Goal: Information Seeking & Learning: Learn about a topic

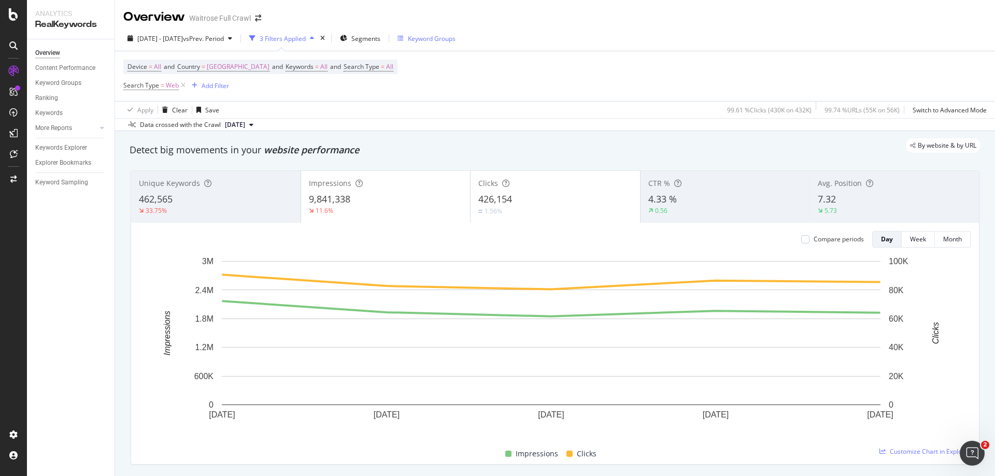
click at [456, 39] on div "Keyword Groups" at bounding box center [432, 38] width 48 height 9
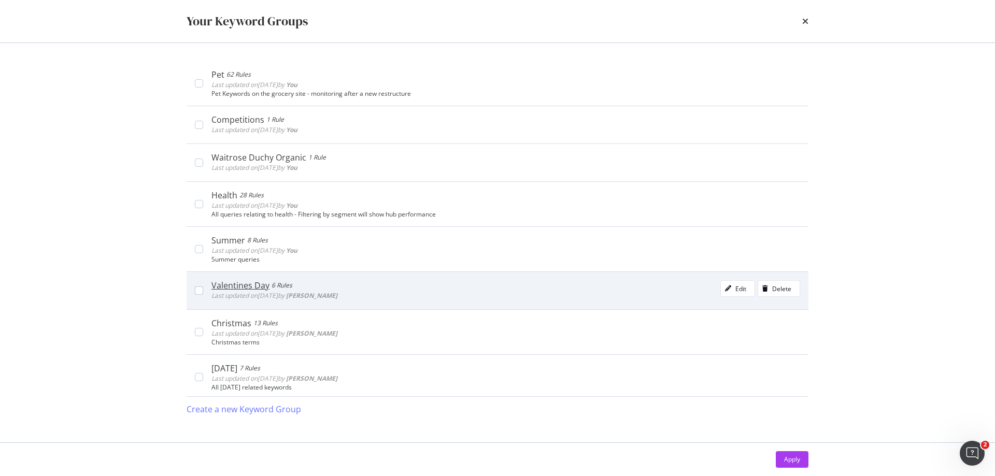
scroll to position [259, 0]
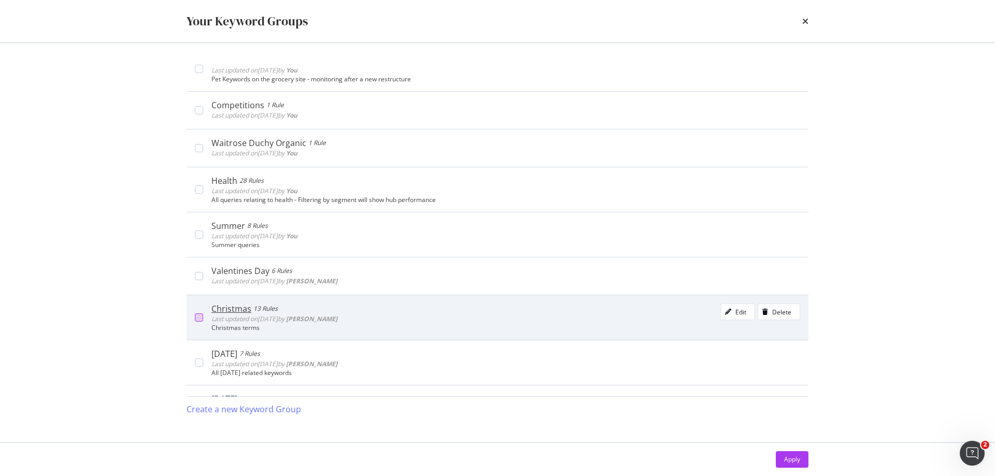
click at [200, 319] on div "modal" at bounding box center [199, 318] width 8 height 8
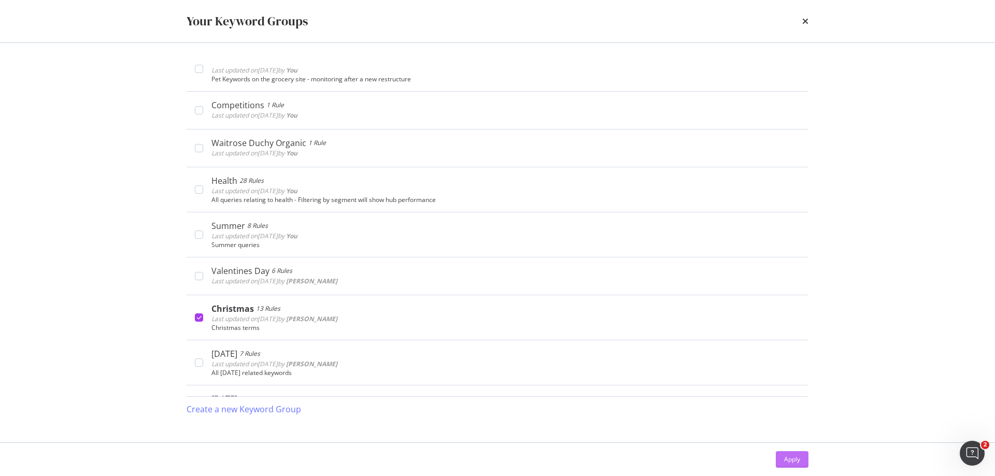
click at [795, 463] on div "Apply" at bounding box center [792, 459] width 16 height 9
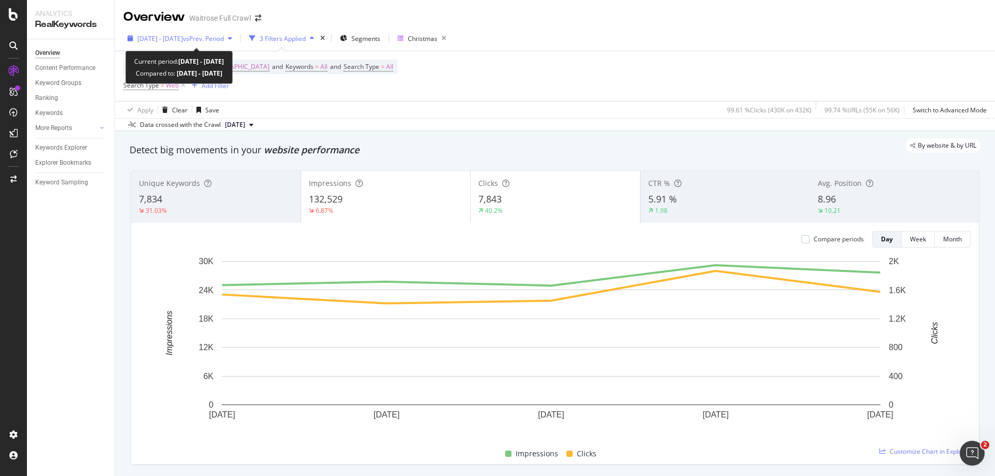
click at [212, 41] on span "vs Prev. Period" at bounding box center [203, 38] width 41 height 9
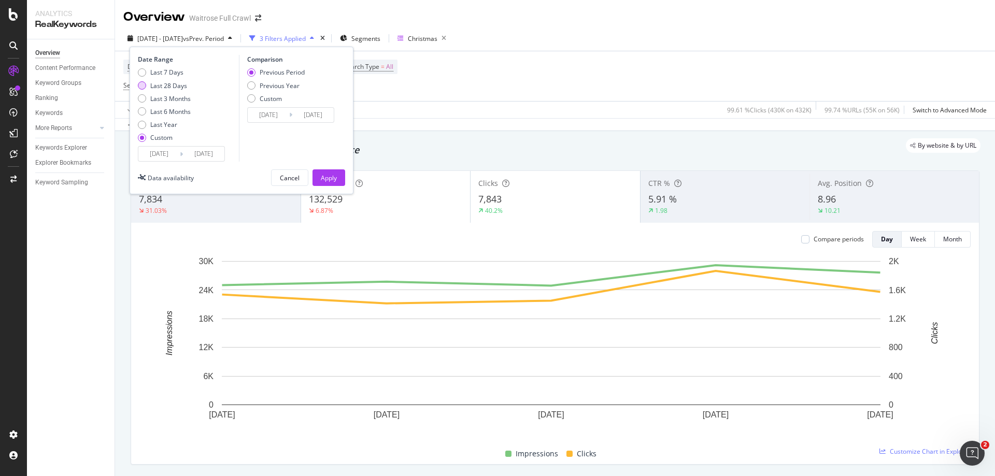
click at [142, 86] on div "Last 28 Days" at bounding box center [142, 85] width 8 height 8
type input "[DATE]"
click at [251, 87] on div "Previous Year" at bounding box center [251, 85] width 8 height 8
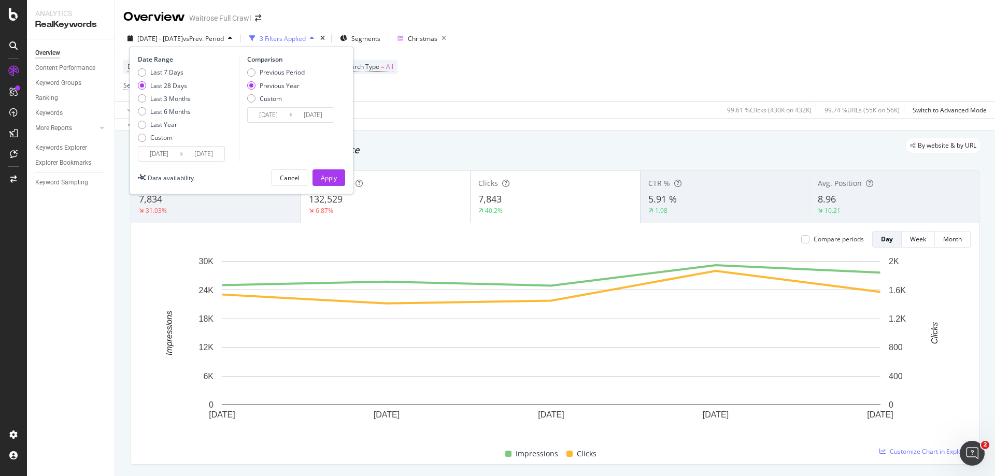
type input "[DATE]"
click at [323, 175] on div "Apply" at bounding box center [329, 178] width 16 height 9
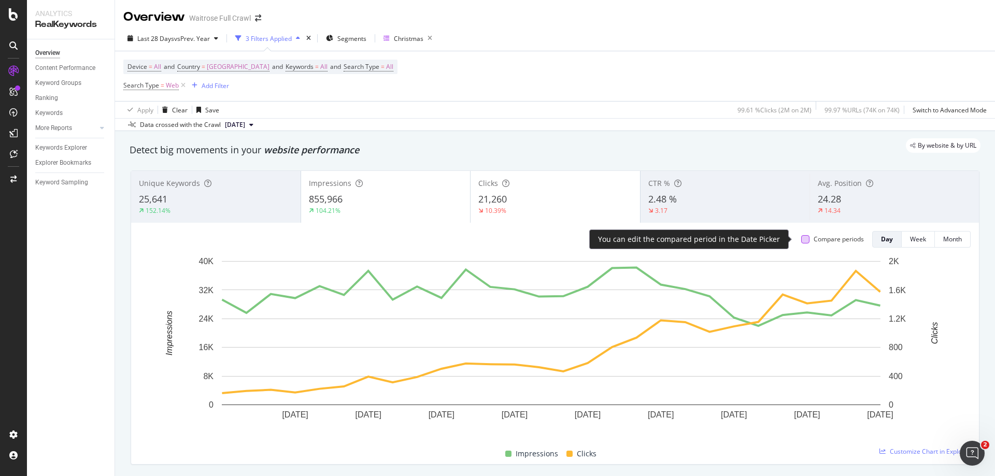
click at [801, 239] on div at bounding box center [805, 239] width 8 height 8
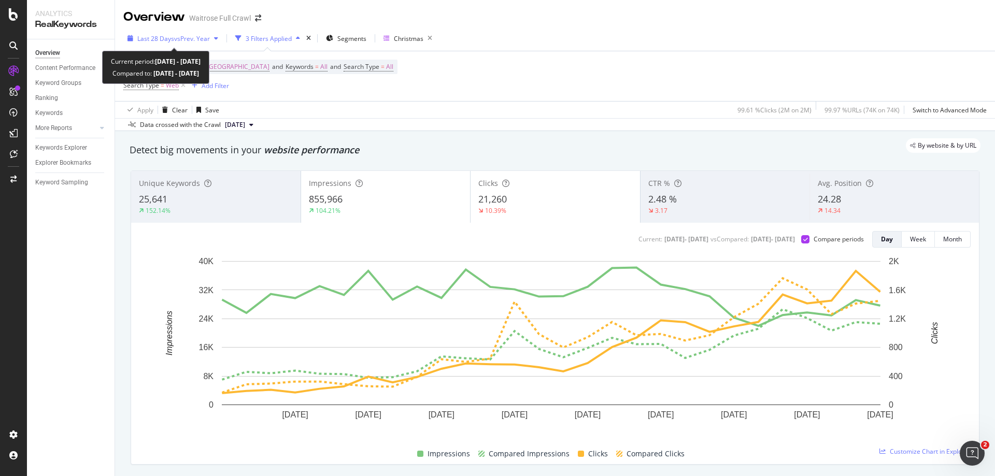
click at [166, 38] on span "Last 28 Days" at bounding box center [155, 38] width 37 height 9
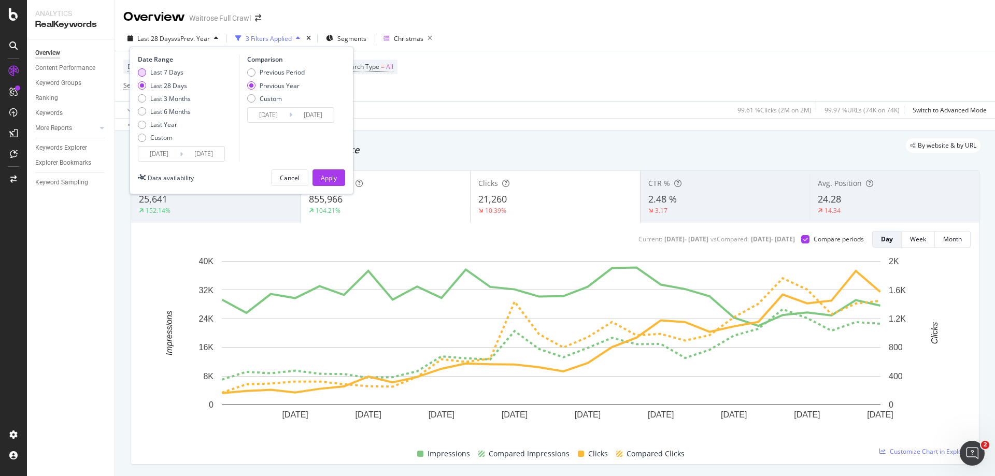
click at [140, 73] on div "Last 7 Days" at bounding box center [142, 72] width 8 height 8
type input "[DATE]"
click at [331, 176] on div "Apply" at bounding box center [329, 178] width 16 height 9
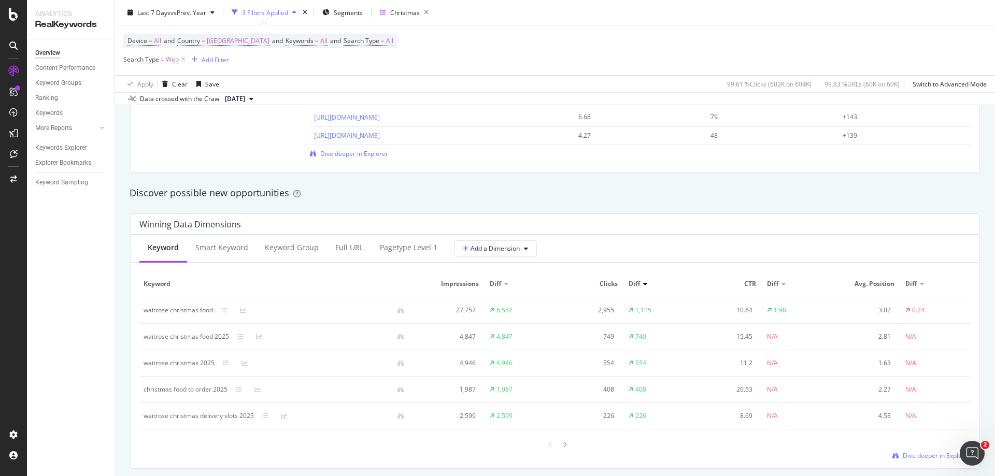
scroll to position [881, 0]
